Goal: Information Seeking & Learning: Understand process/instructions

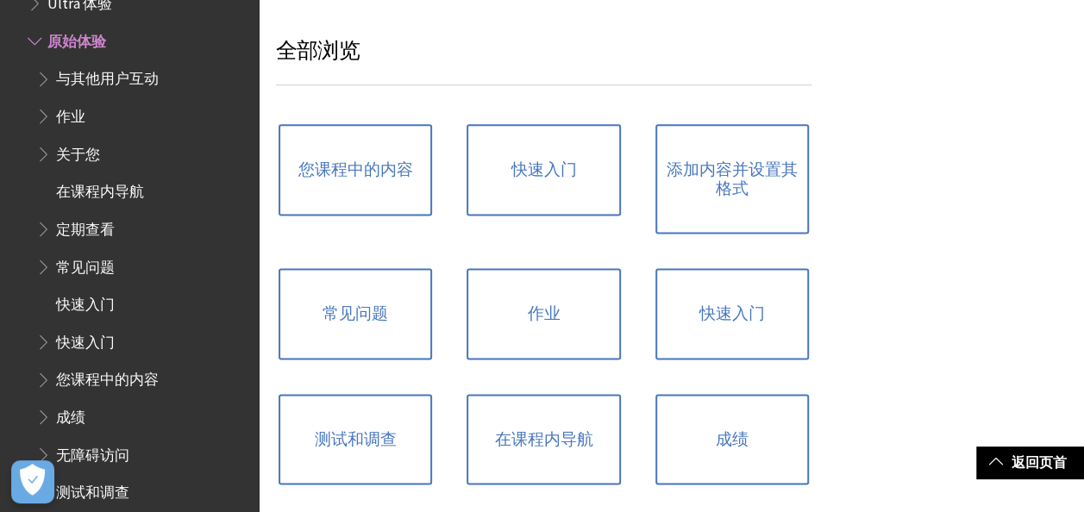
scroll to position [1121, 0]
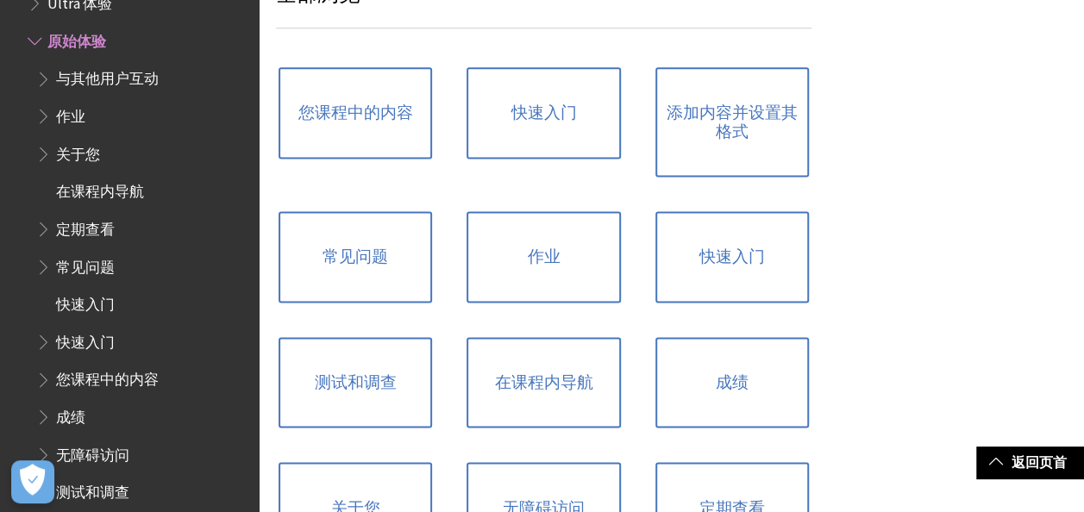
click at [84, 112] on span "作业" at bounding box center [70, 113] width 29 height 23
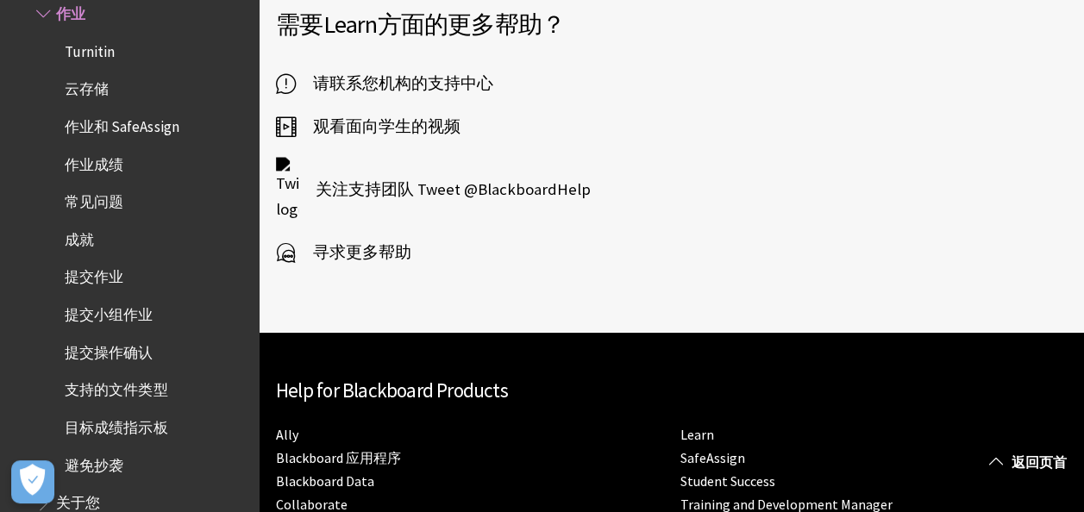
scroll to position [633, 0]
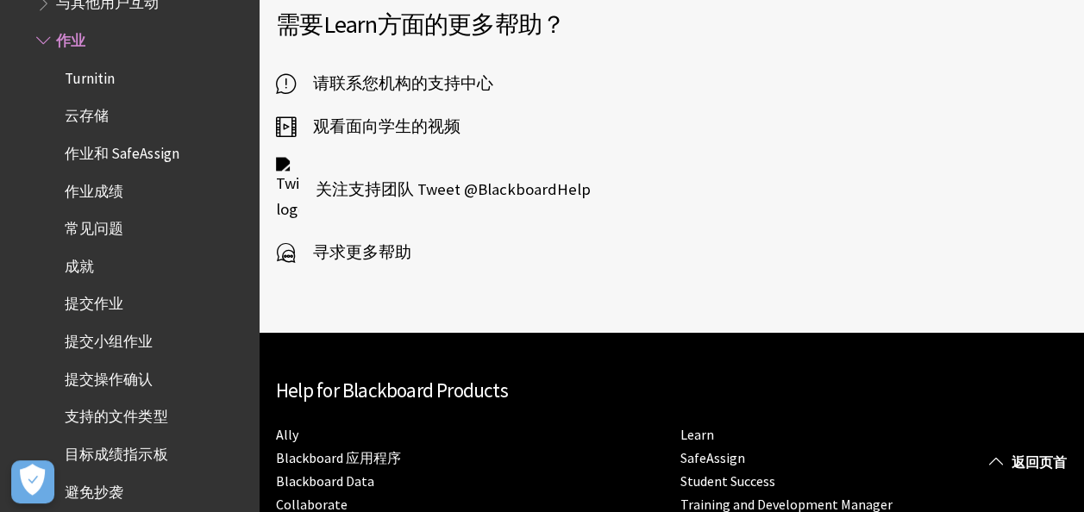
click at [104, 190] on span "作业成绩" at bounding box center [94, 188] width 59 height 23
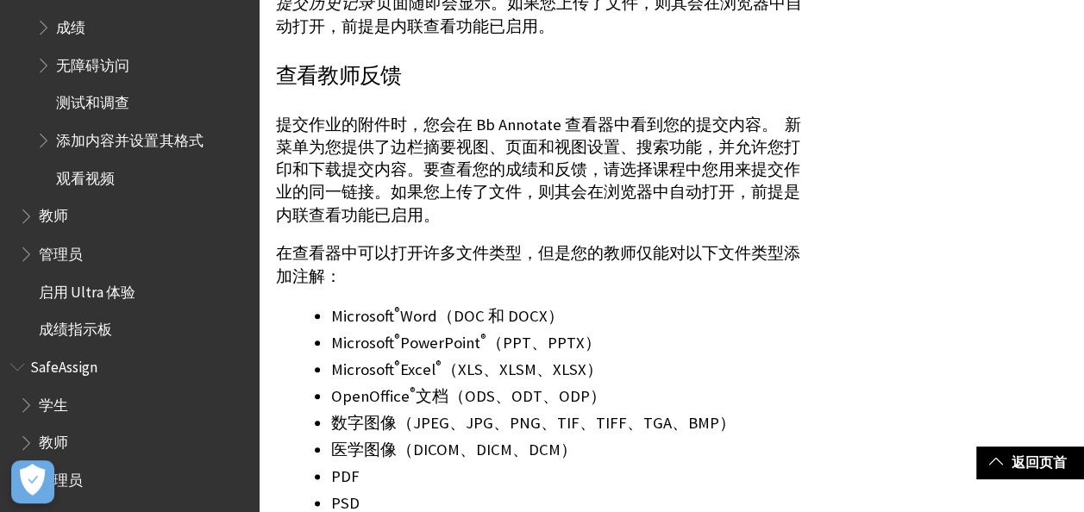
scroll to position [776, 0]
